Goal: Transaction & Acquisition: Download file/media

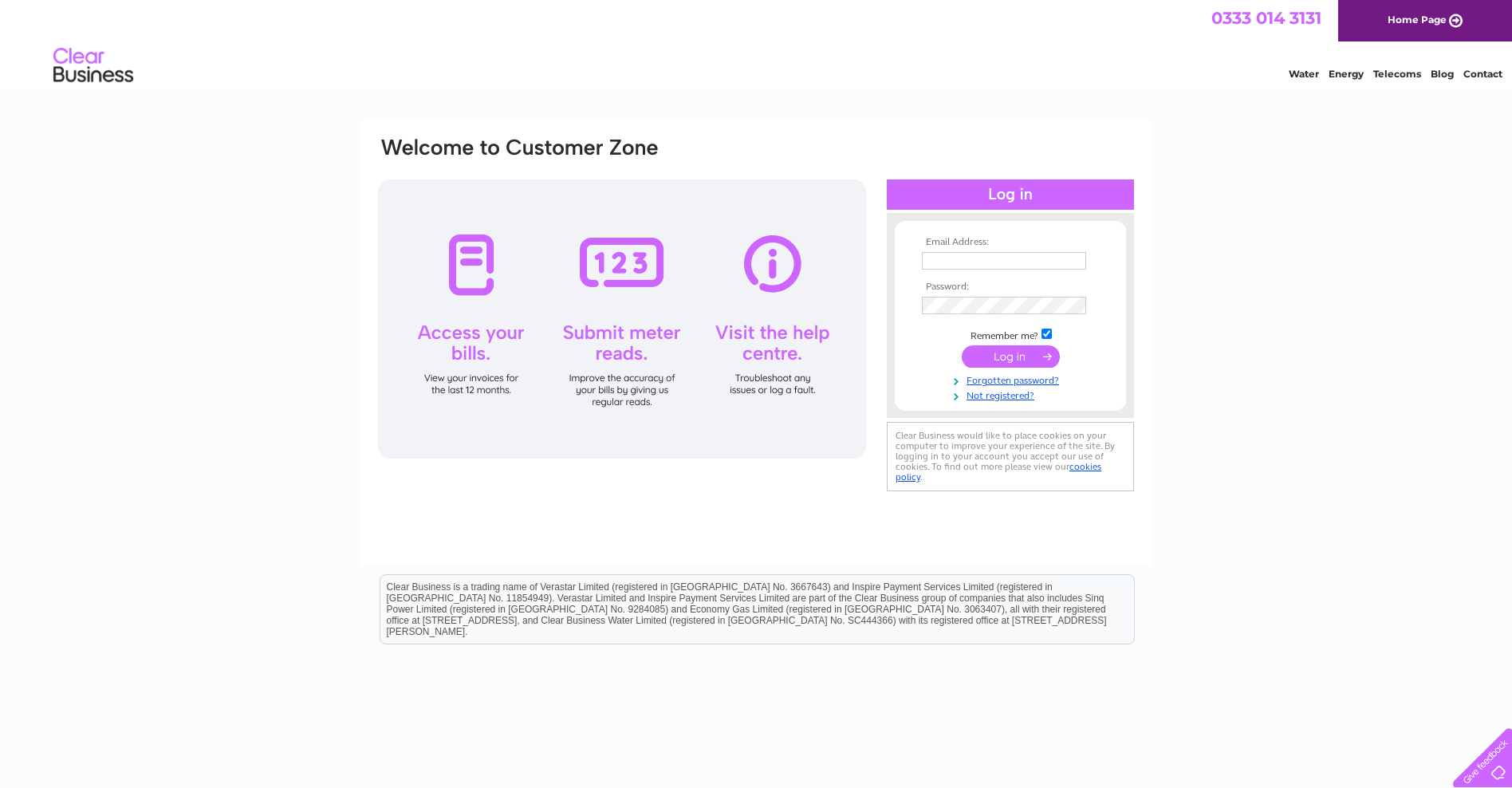
click at [927, 261] on input "text" at bounding box center [1004, 260] width 164 height 17
type input "tim.seechurn1@nhs.net"
click at [1006, 356] on input "submit" at bounding box center [1010, 356] width 98 height 22
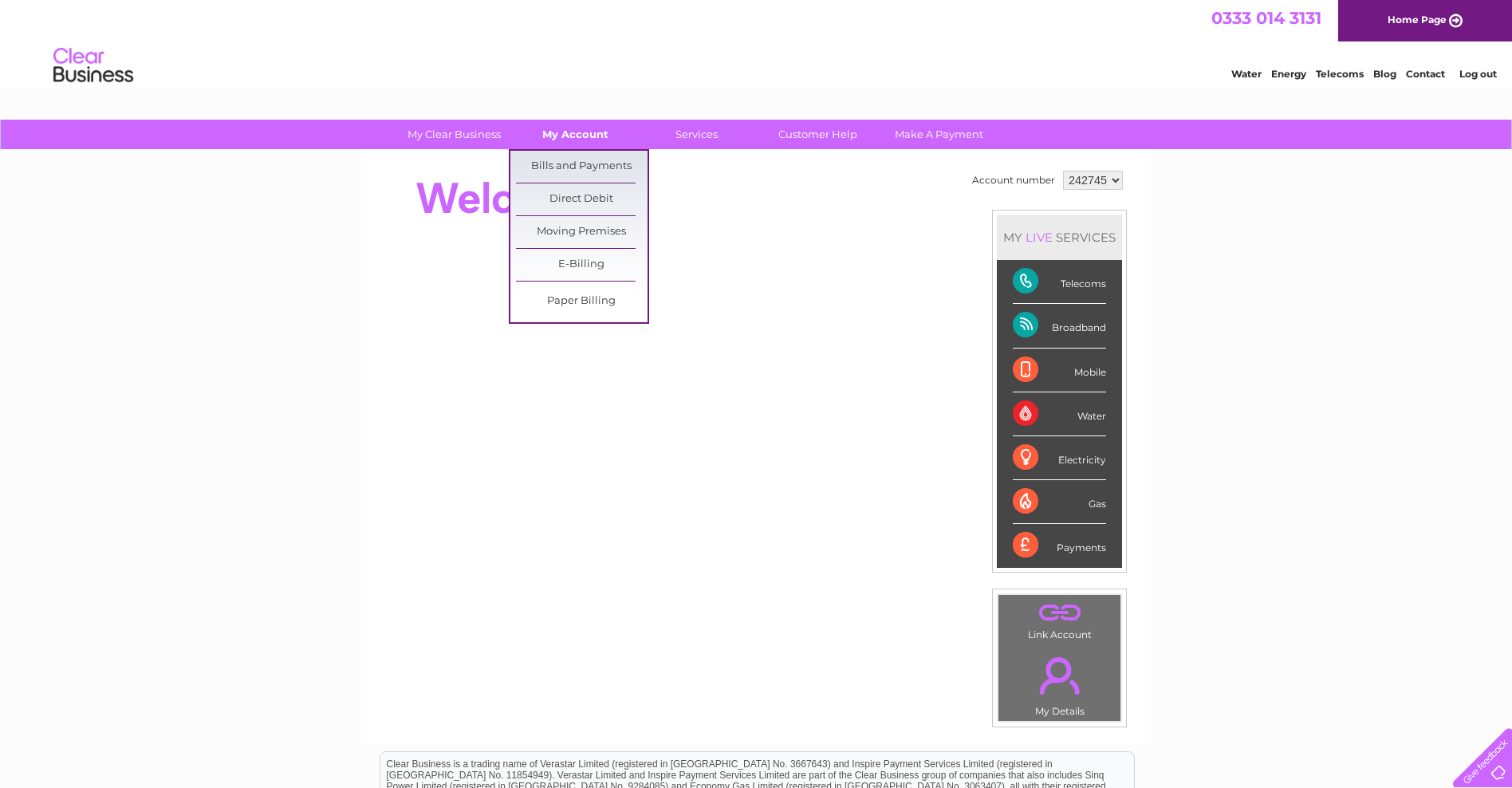
click at [584, 136] on link "My Account" at bounding box center [575, 134] width 132 height 30
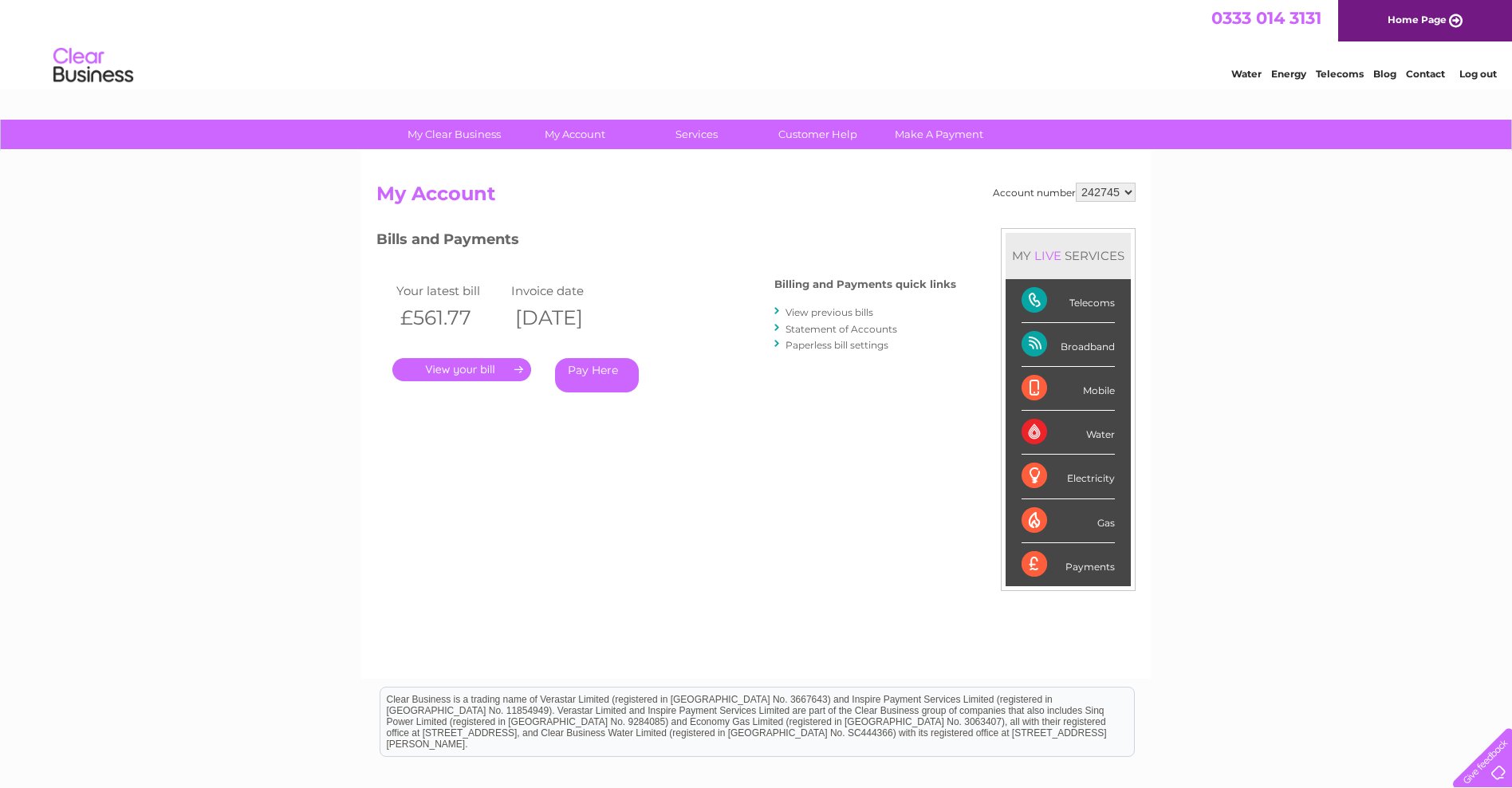
click at [846, 314] on link "View previous bills" at bounding box center [830, 312] width 88 height 12
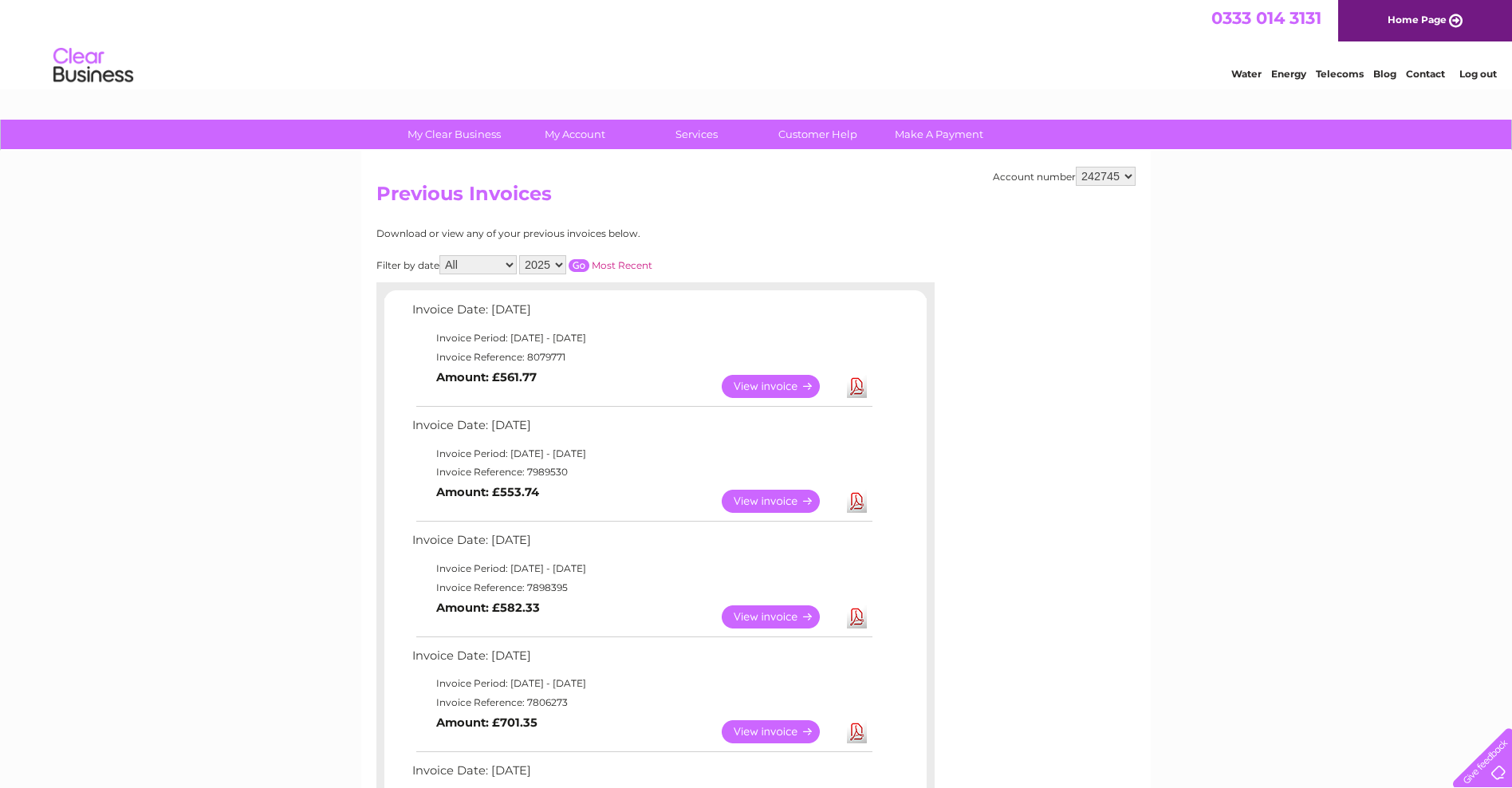
click at [861, 389] on link "Download" at bounding box center [857, 386] width 20 height 23
click at [853, 500] on link "Download" at bounding box center [857, 501] width 20 height 23
click at [858, 617] on link "Download" at bounding box center [857, 616] width 20 height 23
click at [853, 732] on link "Download" at bounding box center [857, 732] width 20 height 23
